Goal: Transaction & Acquisition: Download file/media

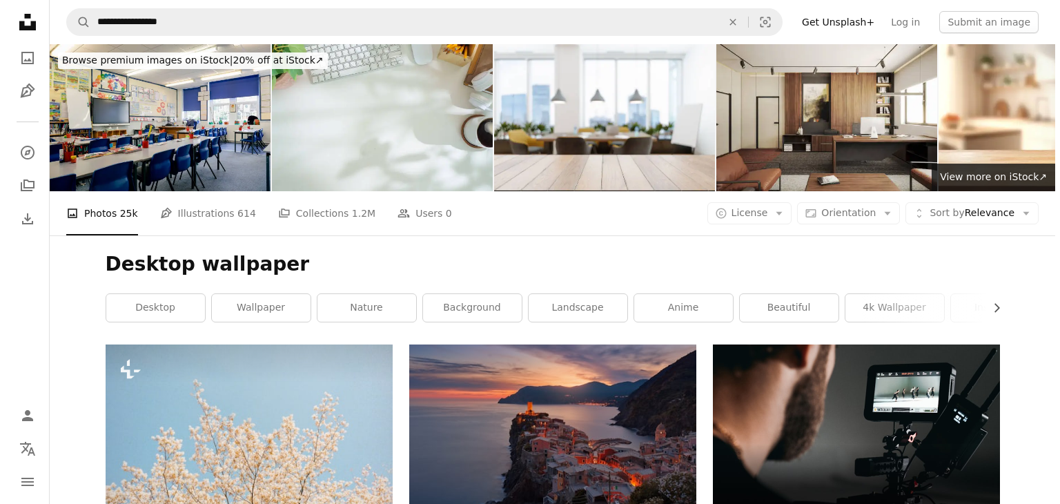
scroll to position [18252, 0]
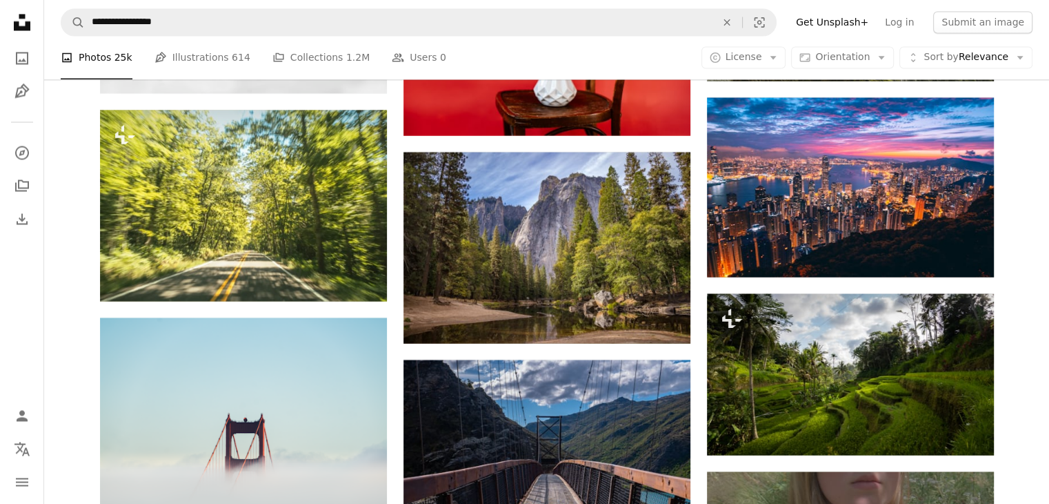
click at [331, 279] on button "A lock Download" at bounding box center [334, 276] width 77 height 22
